Goal: Task Accomplishment & Management: Complete application form

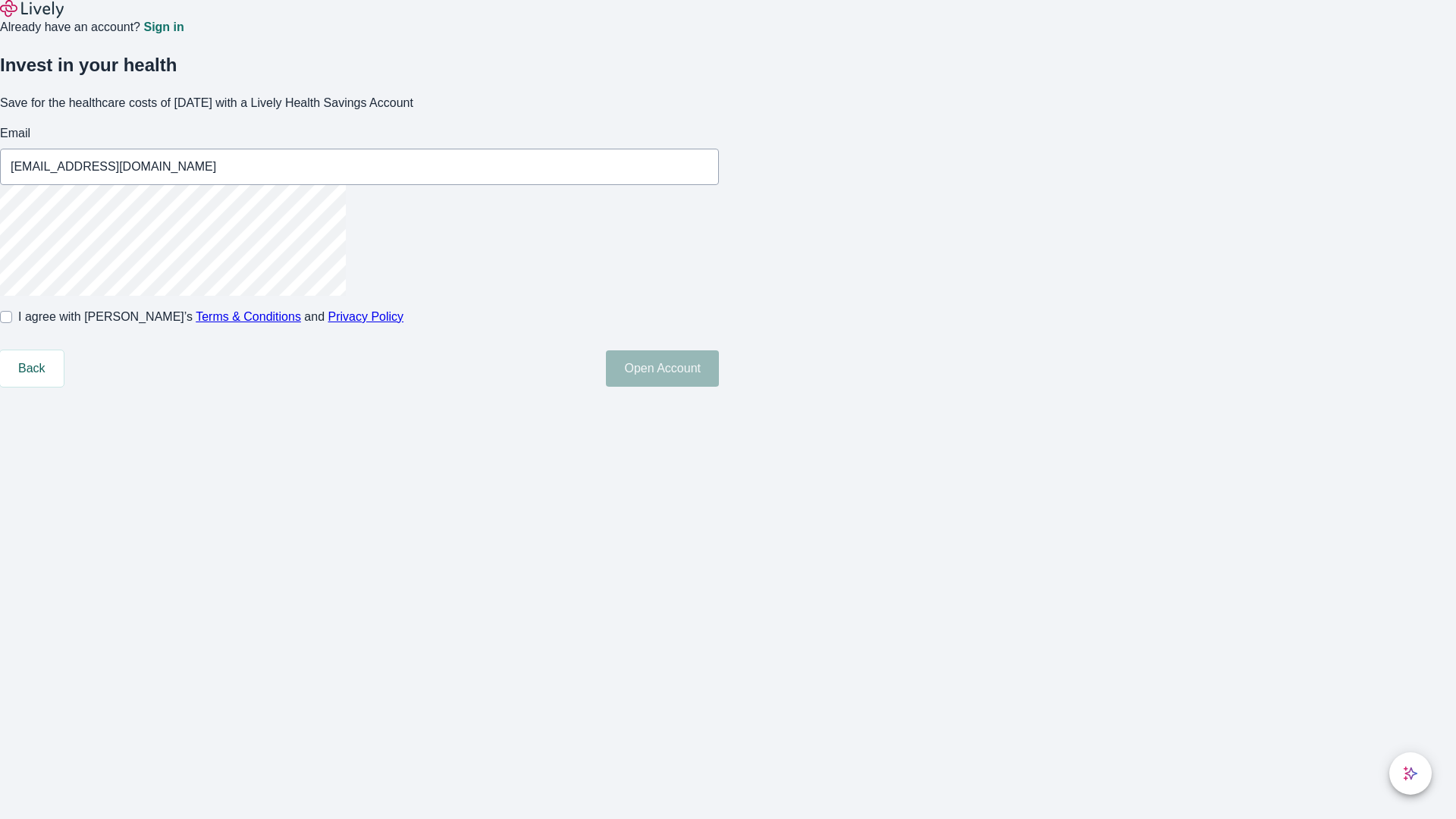
click at [12, 323] on input "I agree with Lively’s Terms & Conditions and Privacy Policy" at bounding box center [5, 317] width 12 height 12
checkbox input "true"
click at [719, 387] on button "Open Account" at bounding box center [663, 369] width 113 height 36
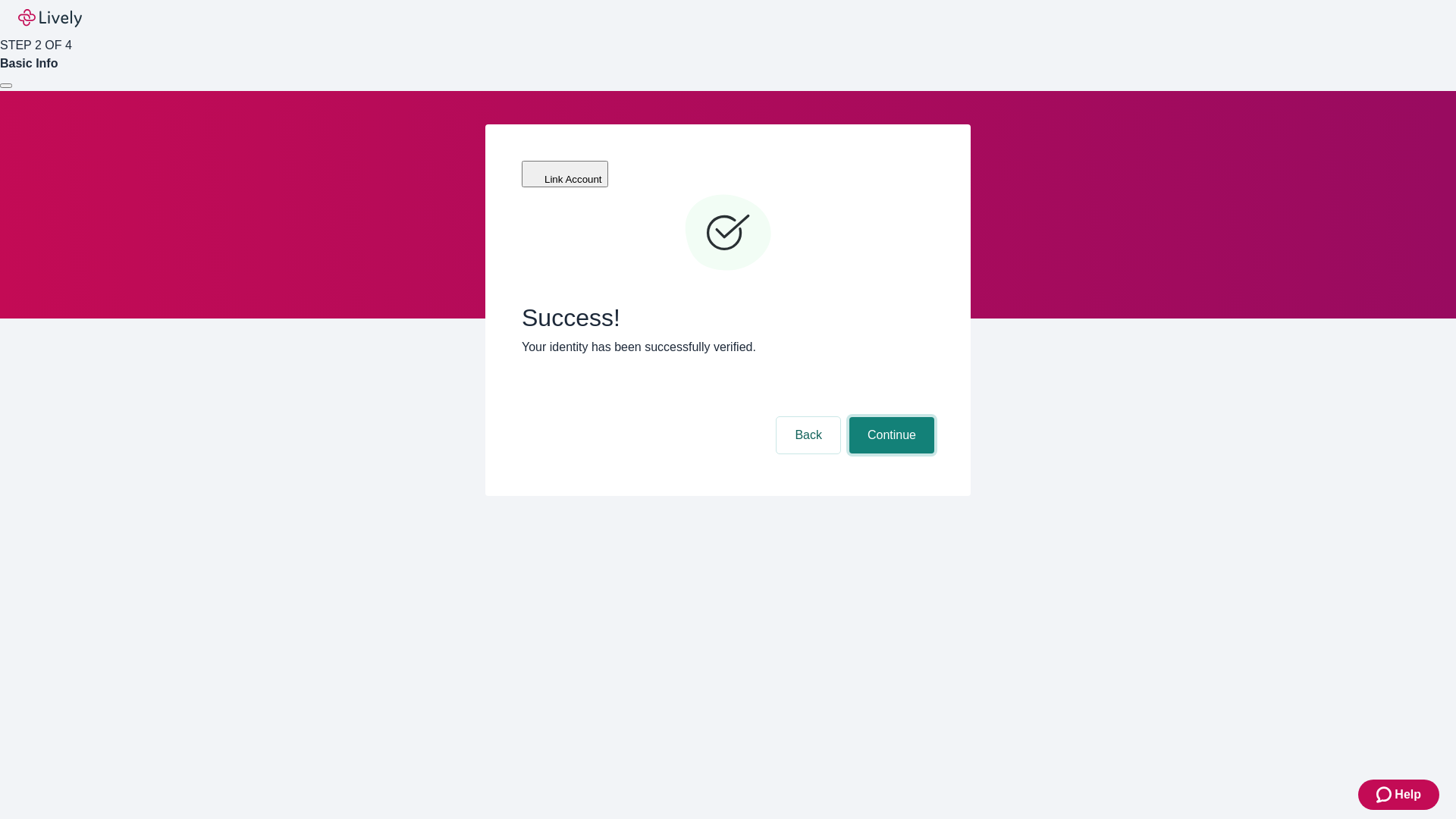
click at [890, 418] on button "Continue" at bounding box center [892, 436] width 85 height 36
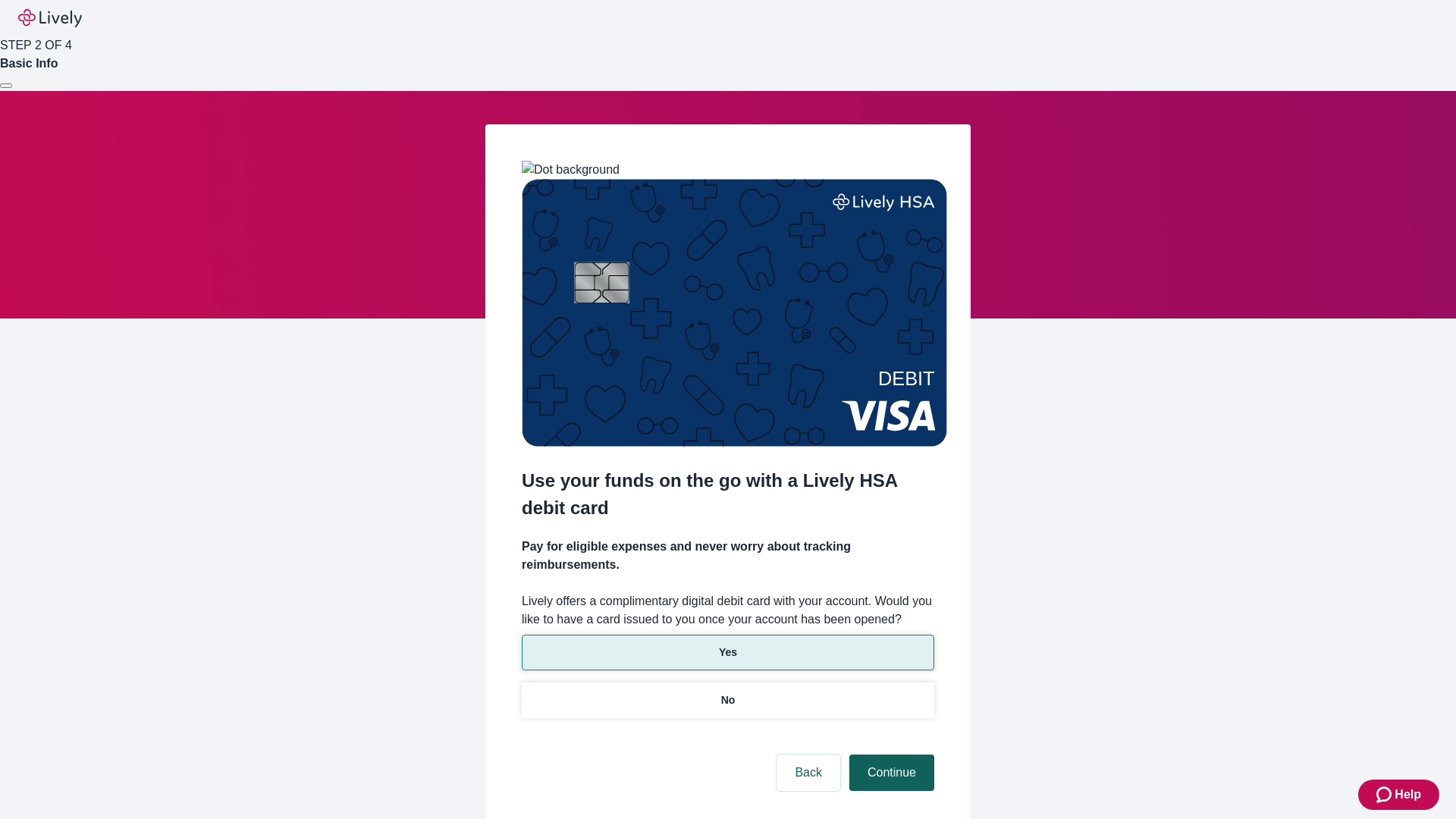
click at [727, 693] on p "No" at bounding box center [729, 701] width 15 height 16
click at [890, 755] on button "Continue" at bounding box center [892, 773] width 85 height 36
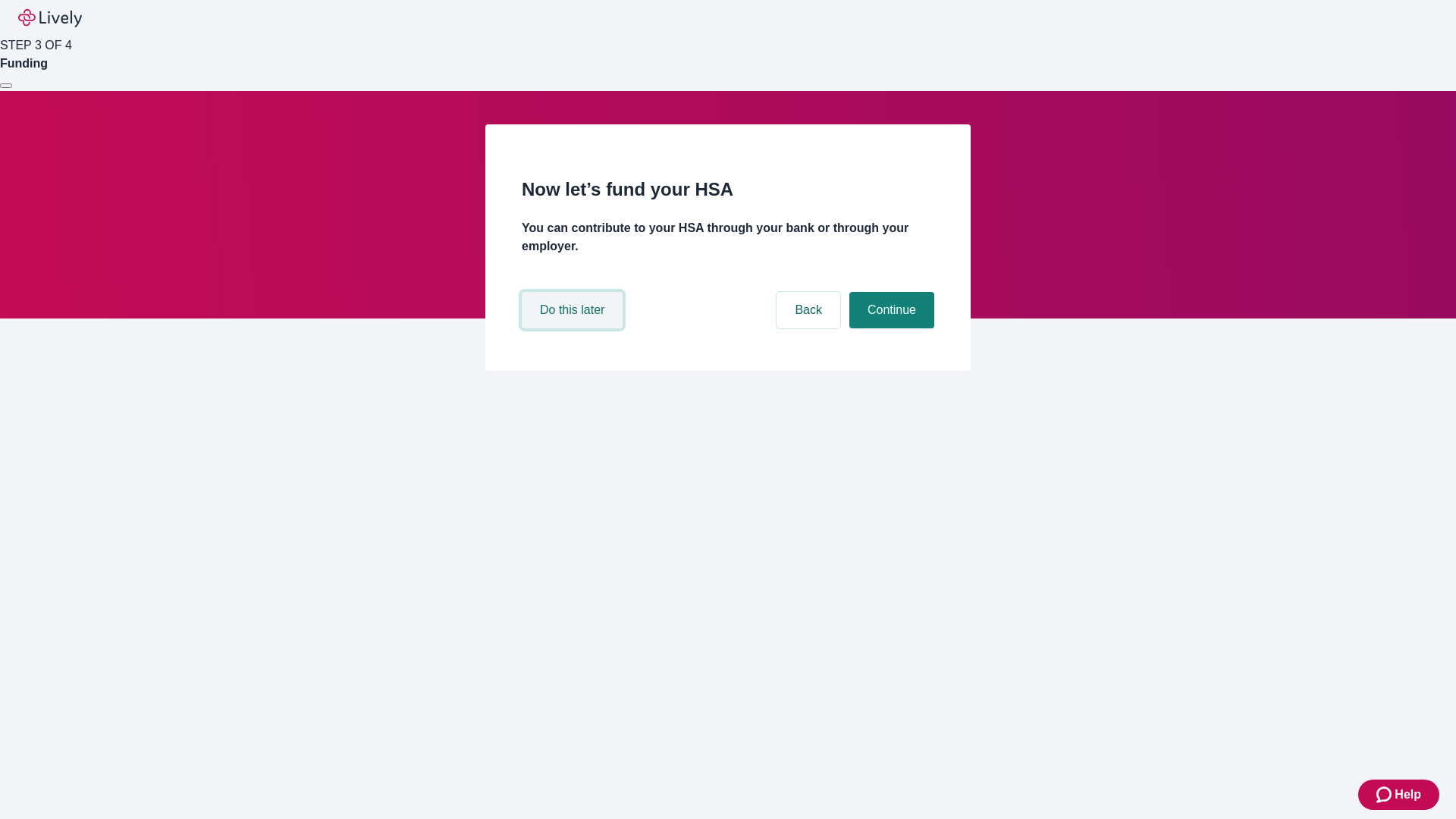
click at [575, 329] on button "Do this later" at bounding box center [572, 311] width 101 height 36
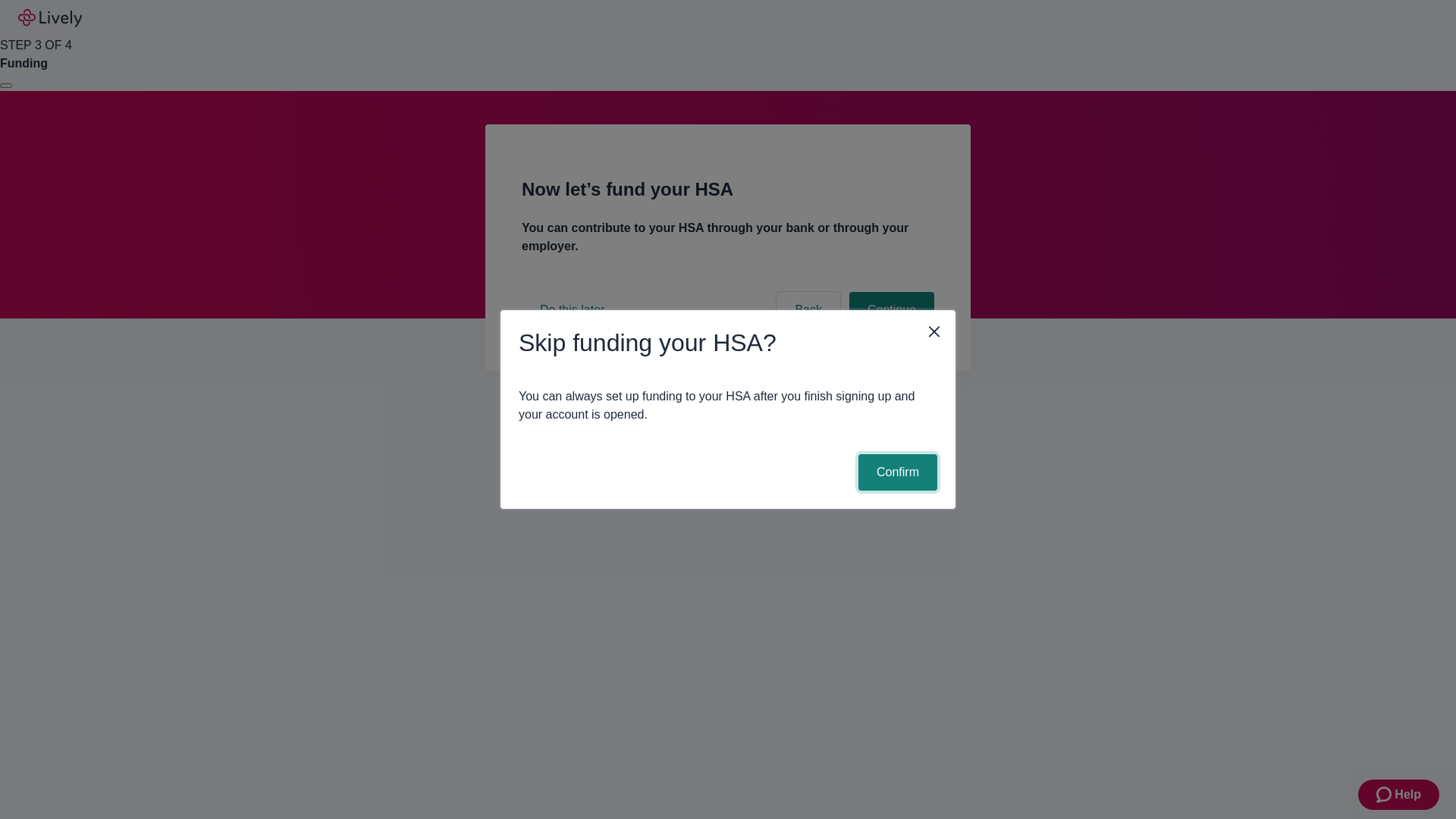
click at [896, 473] on button "Confirm" at bounding box center [898, 472] width 79 height 36
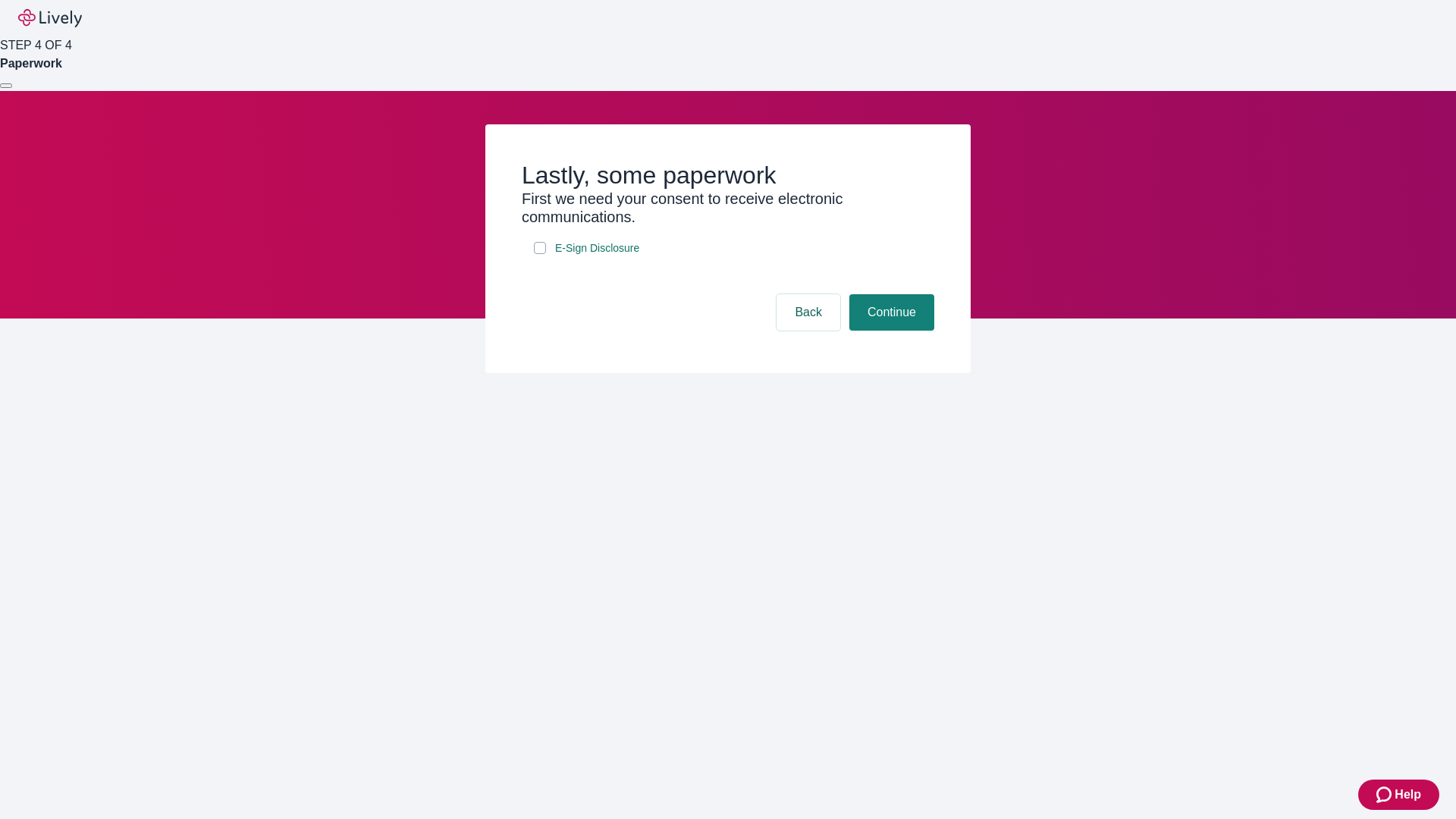
click at [540, 254] on input "E-Sign Disclosure" at bounding box center [539, 248] width 12 height 12
checkbox input "true"
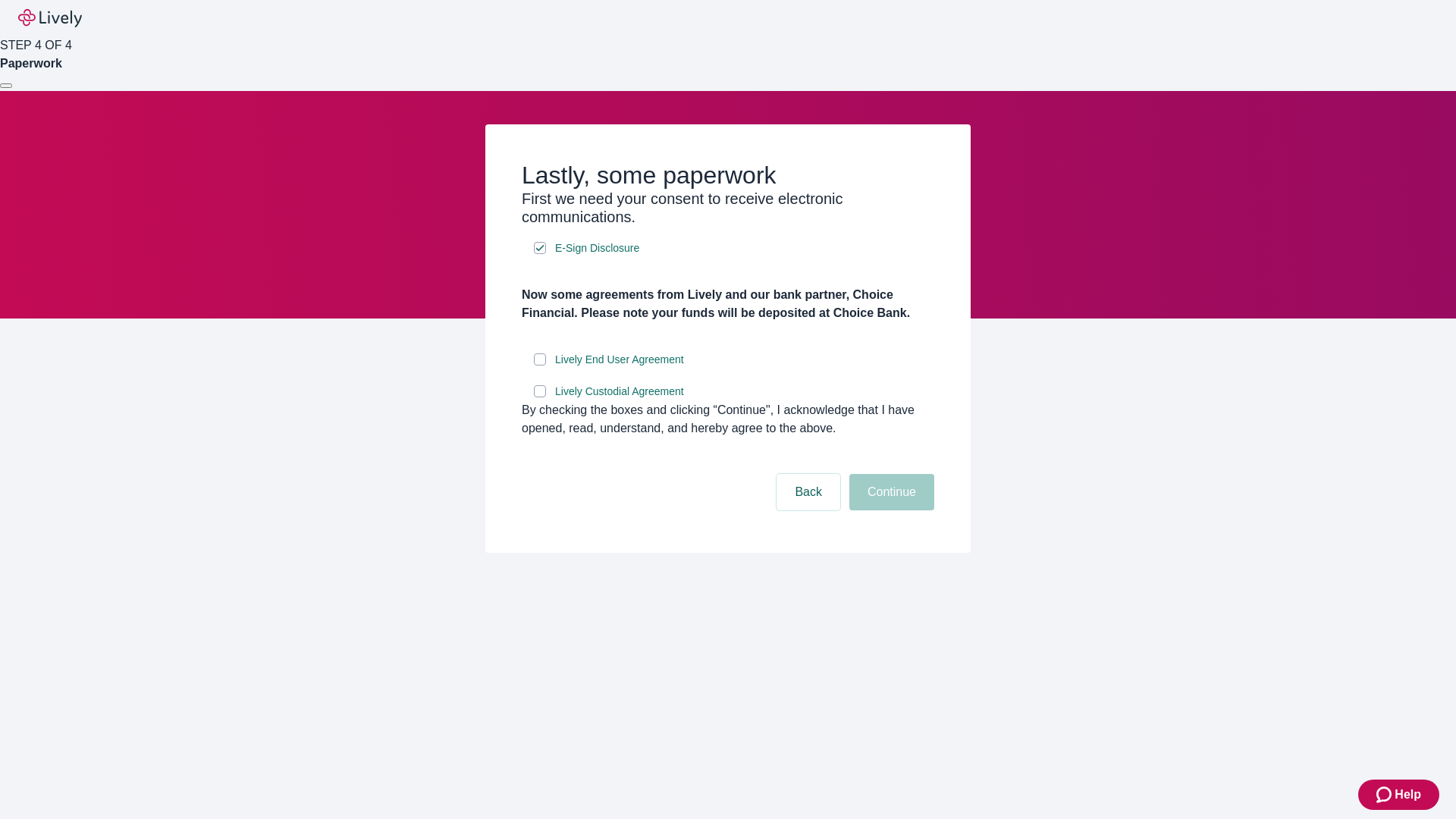
click at [540, 366] on input "Lively End User Agreement" at bounding box center [539, 359] width 12 height 12
checkbox input "true"
click at [540, 398] on input "Lively Custodial Agreement" at bounding box center [539, 390] width 12 height 12
checkbox input "true"
click at [890, 510] on button "Continue" at bounding box center [892, 492] width 85 height 36
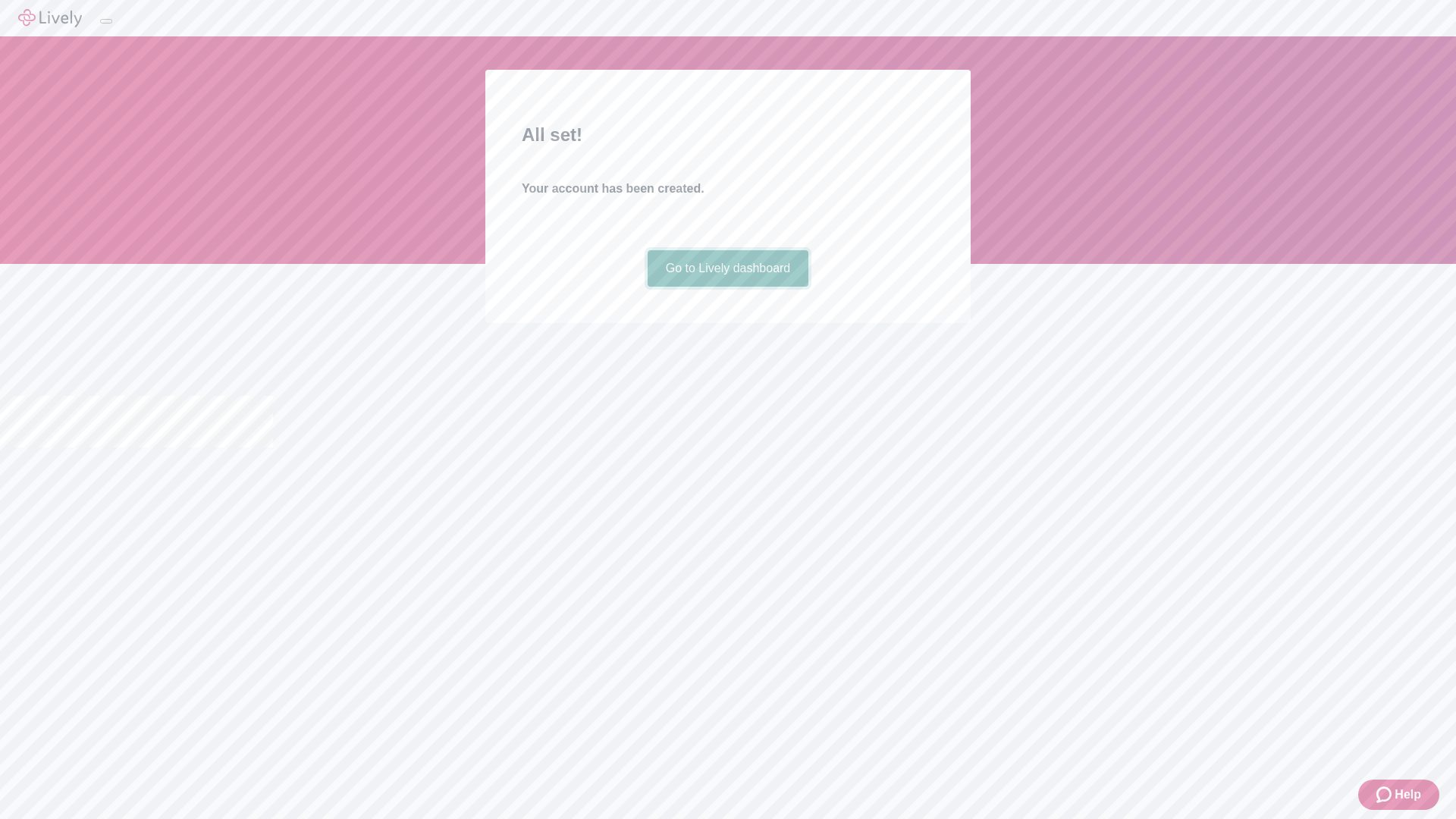
click at [727, 287] on link "Go to Lively dashboard" at bounding box center [729, 269] width 162 height 36
